Goal: Find specific fact: Find specific fact

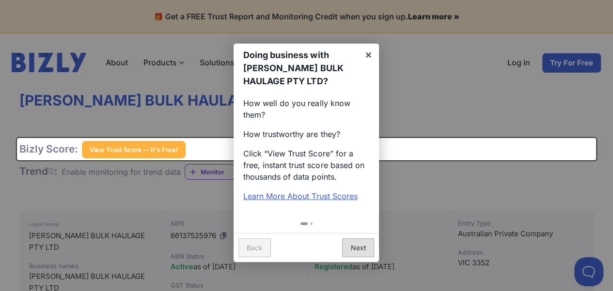
click at [362, 251] on link "Next" at bounding box center [358, 247] width 32 height 19
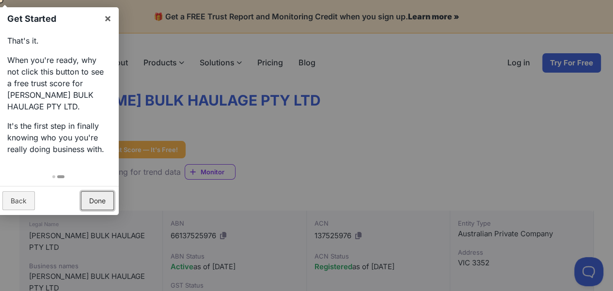
click at [97, 195] on link "Done" at bounding box center [97, 200] width 33 height 19
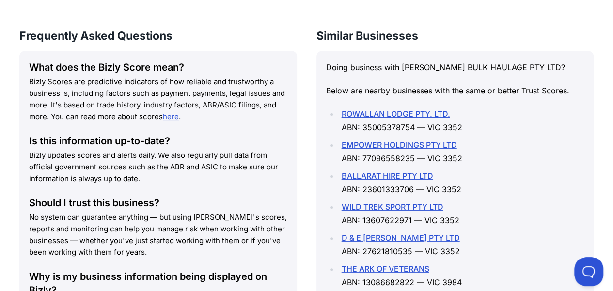
scroll to position [1298, 0]
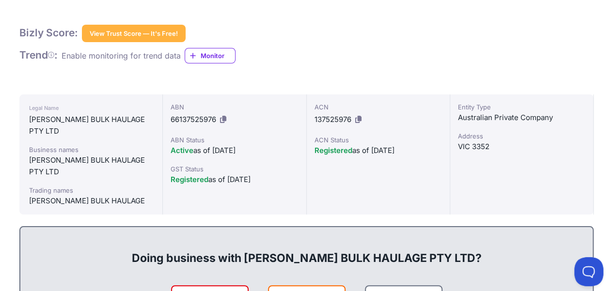
scroll to position [136, 0]
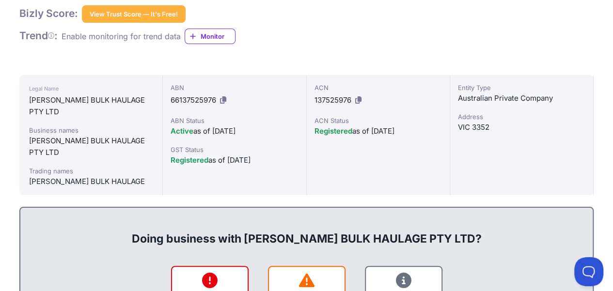
click at [223, 102] on icon at bounding box center [223, 99] width 6 height 7
drag, startPoint x: 171, startPoint y: 100, endPoint x: 218, endPoint y: 100, distance: 46.5
click at [218, 100] on div "ABN 66137525976" at bounding box center [234, 95] width 127 height 25
copy span "66137525976"
